Goal: Task Accomplishment & Management: Use online tool/utility

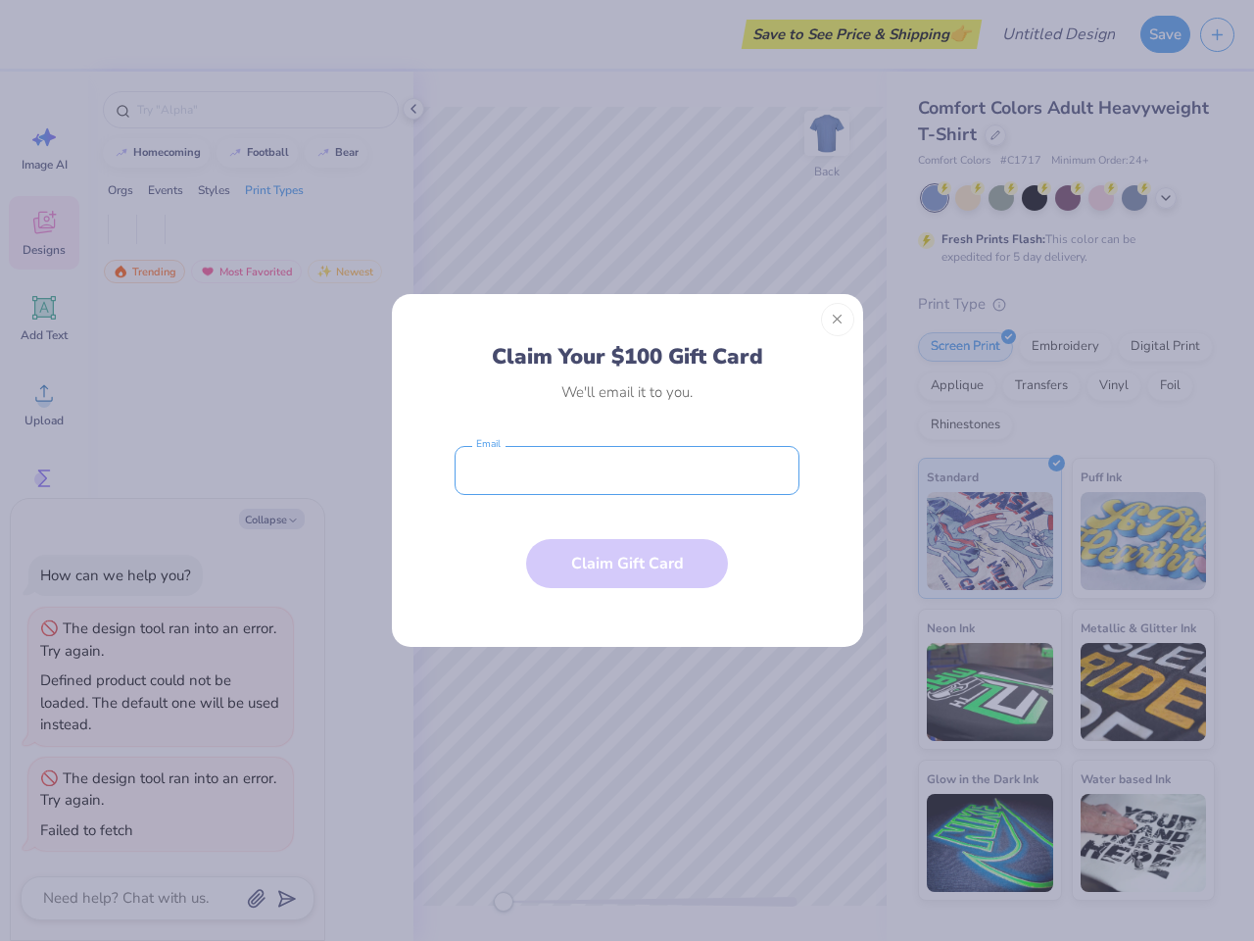
type textarea "x"
click at [627, 470] on input "email" at bounding box center [627, 470] width 345 height 49
click at [838, 319] on button "Close" at bounding box center [837, 319] width 33 height 33
